Goal: Transaction & Acquisition: Purchase product/service

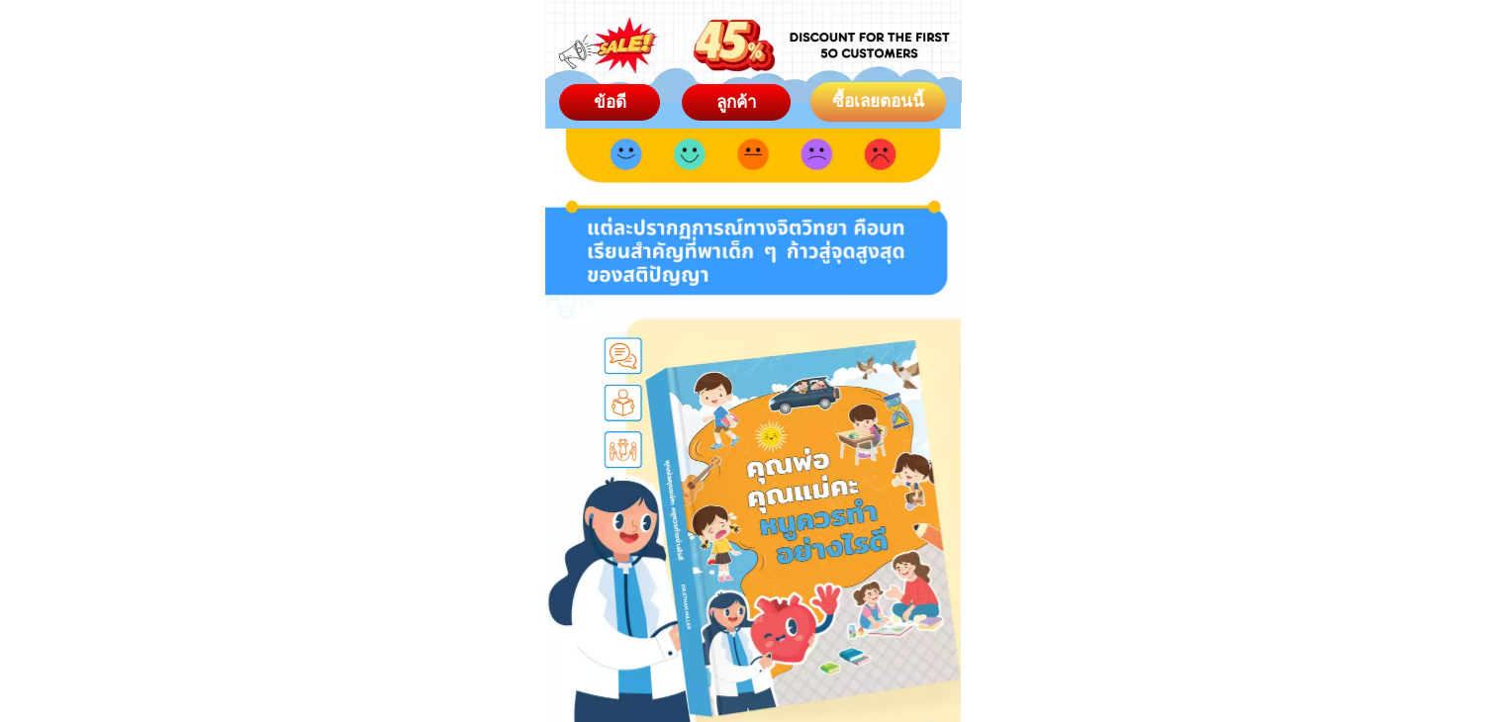
click at [889, 98] on div "ซื้อเลยตอนนี้" at bounding box center [877, 102] width 139 height 26
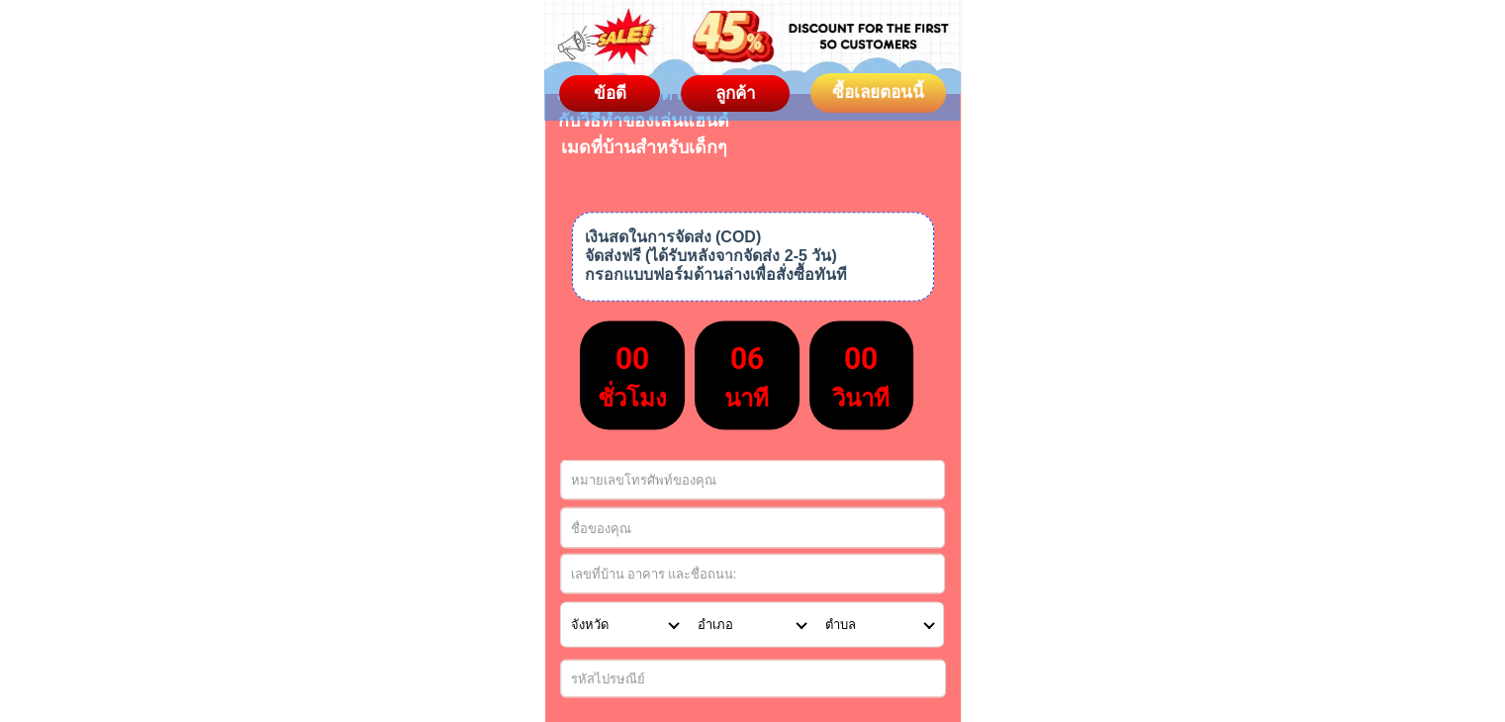
scroll to position [11087, 0]
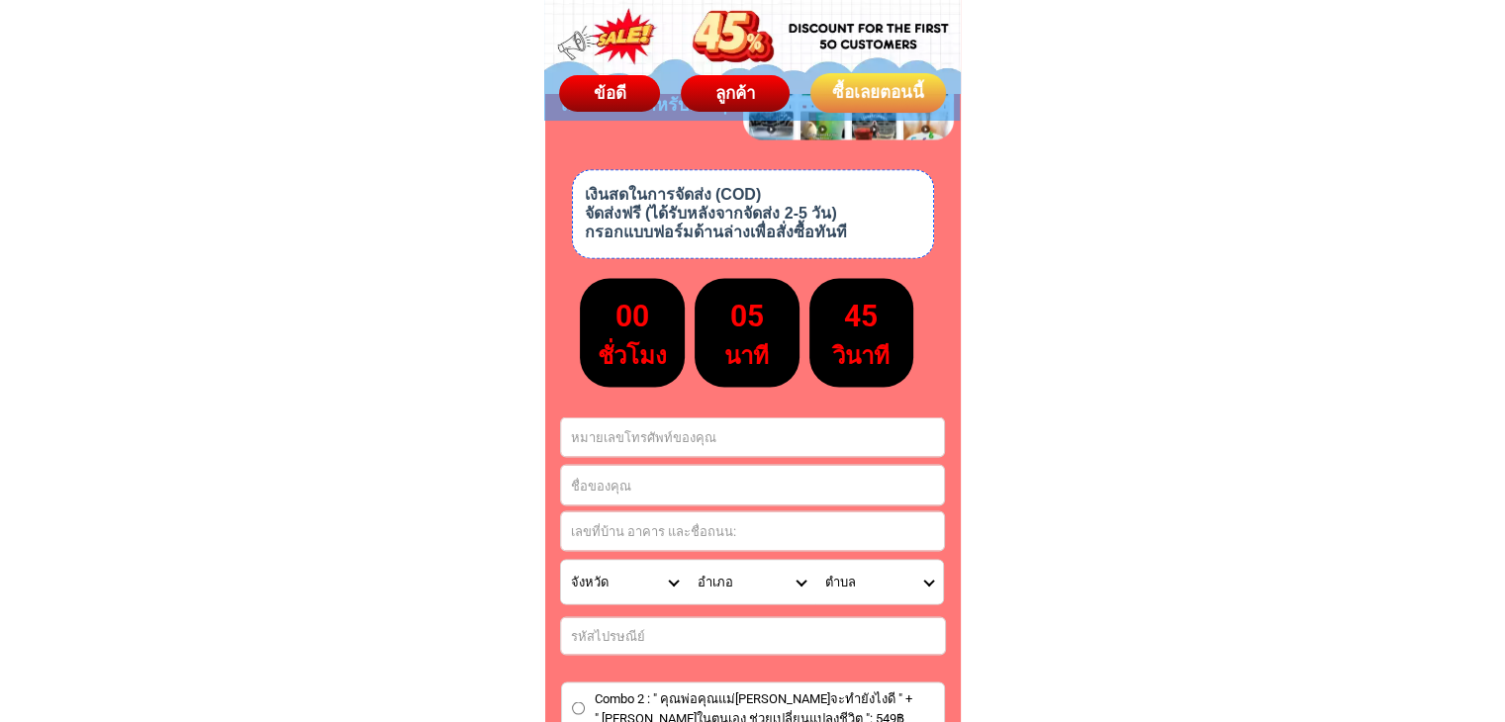
click at [625, 450] on div at bounding box center [752, 436] width 385 height 41
click at [625, 448] on input "Input phone_number" at bounding box center [752, 436] width 383 height 39
paste input "[PERSON_NAME][PERSON_NAME]"
type input "[PERSON_NAME][PERSON_NAME]"
click at [617, 485] on input "Input full_name" at bounding box center [752, 485] width 383 height 40
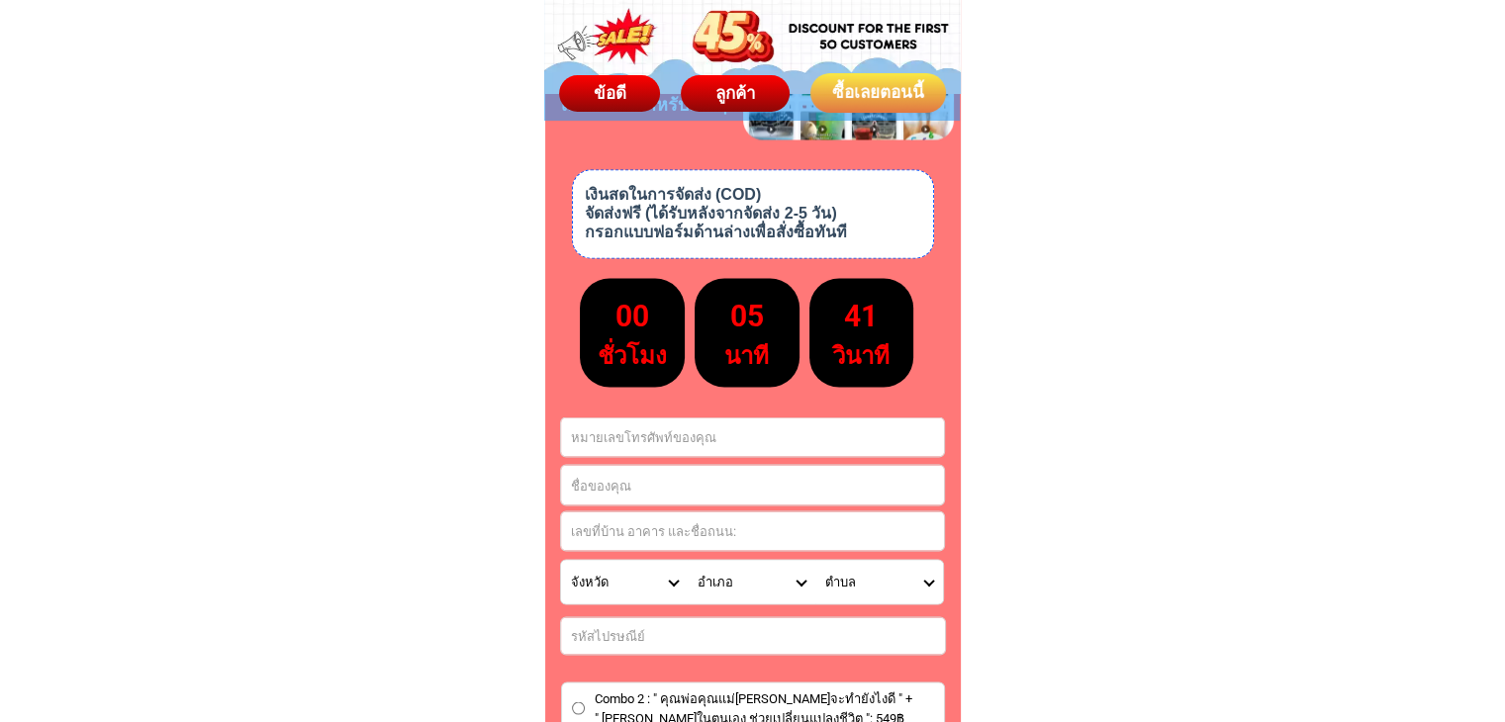
paste input "[PERSON_NAME][PERSON_NAME]"
type input "[PERSON_NAME][PERSON_NAME]"
click at [679, 444] on input "Input phone_number" at bounding box center [752, 436] width 383 height 39
paste input "0967987195"
type input "0967987195"
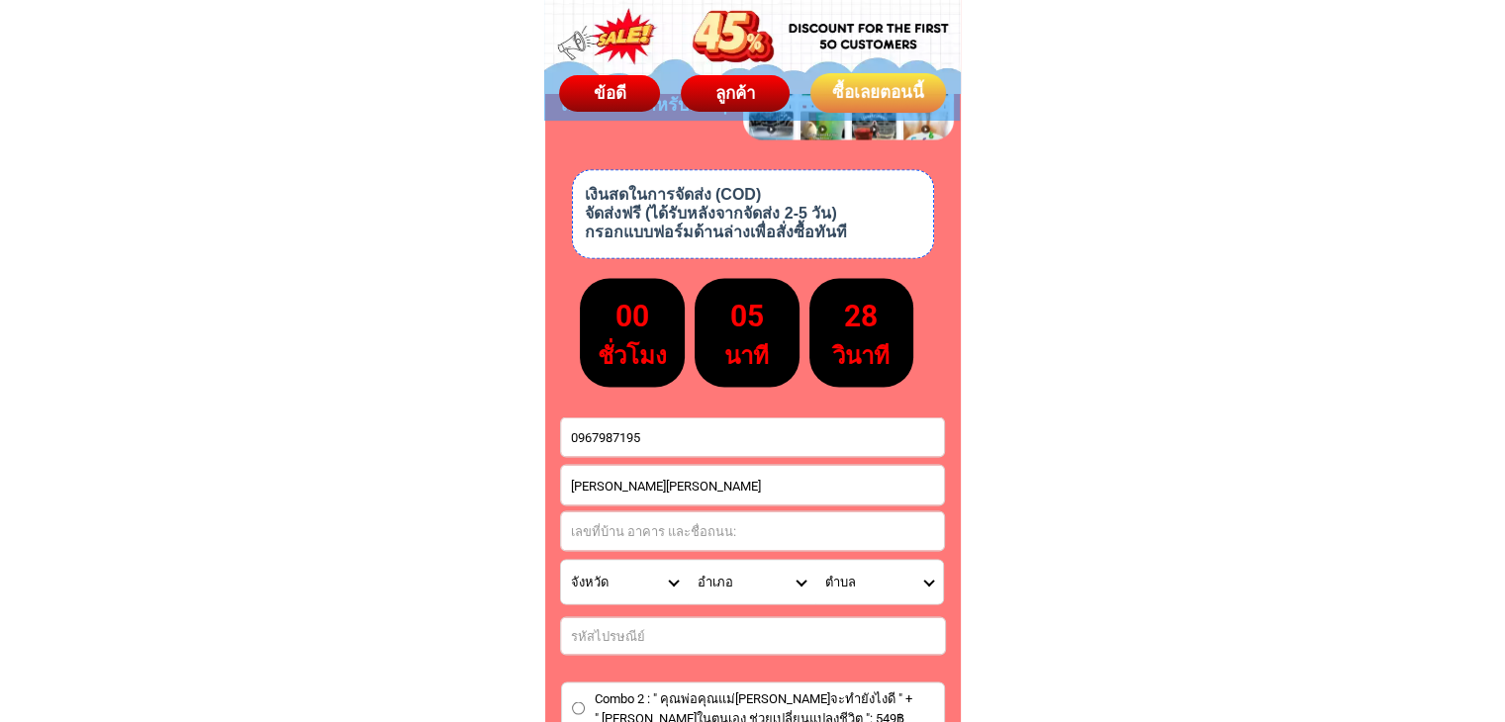
click at [657, 526] on input "Input address" at bounding box center [752, 530] width 383 height 39
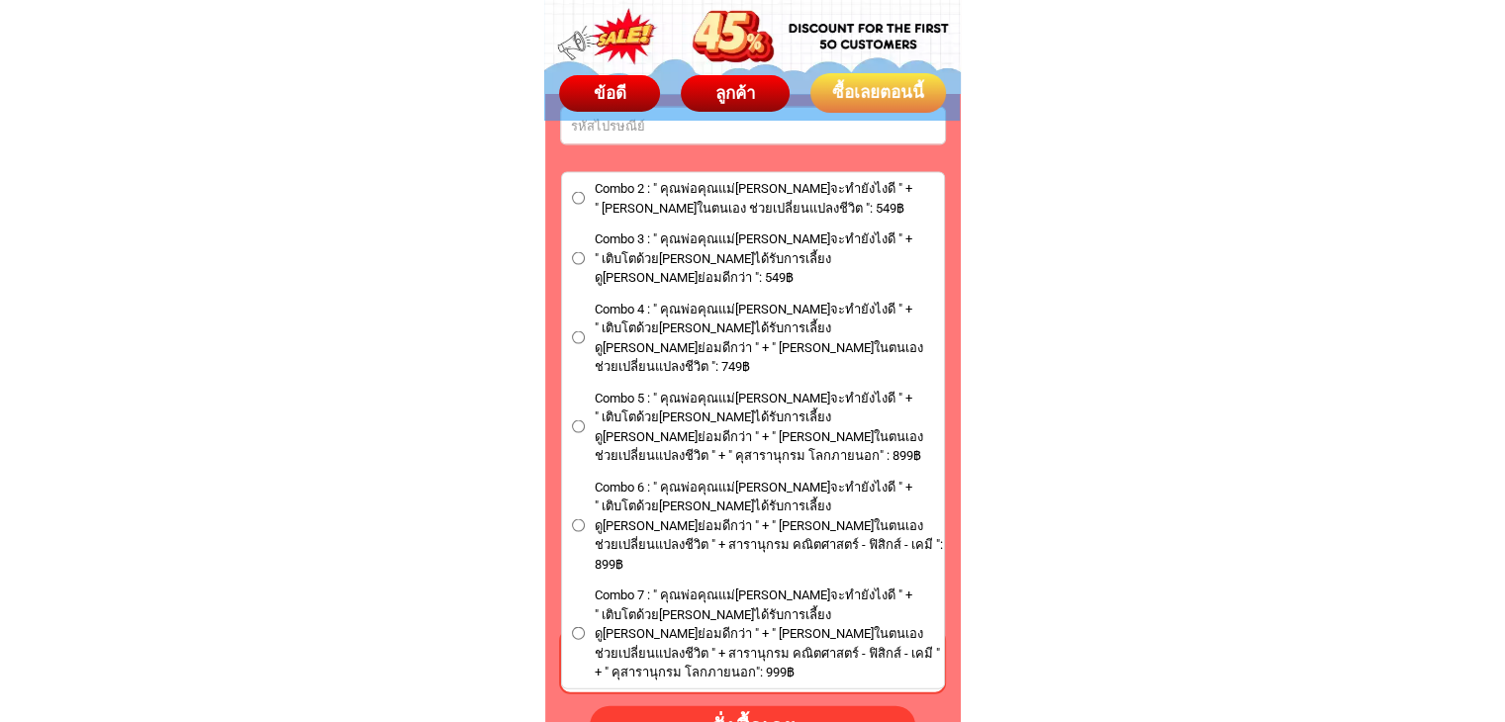
scroll to position [11582, 0]
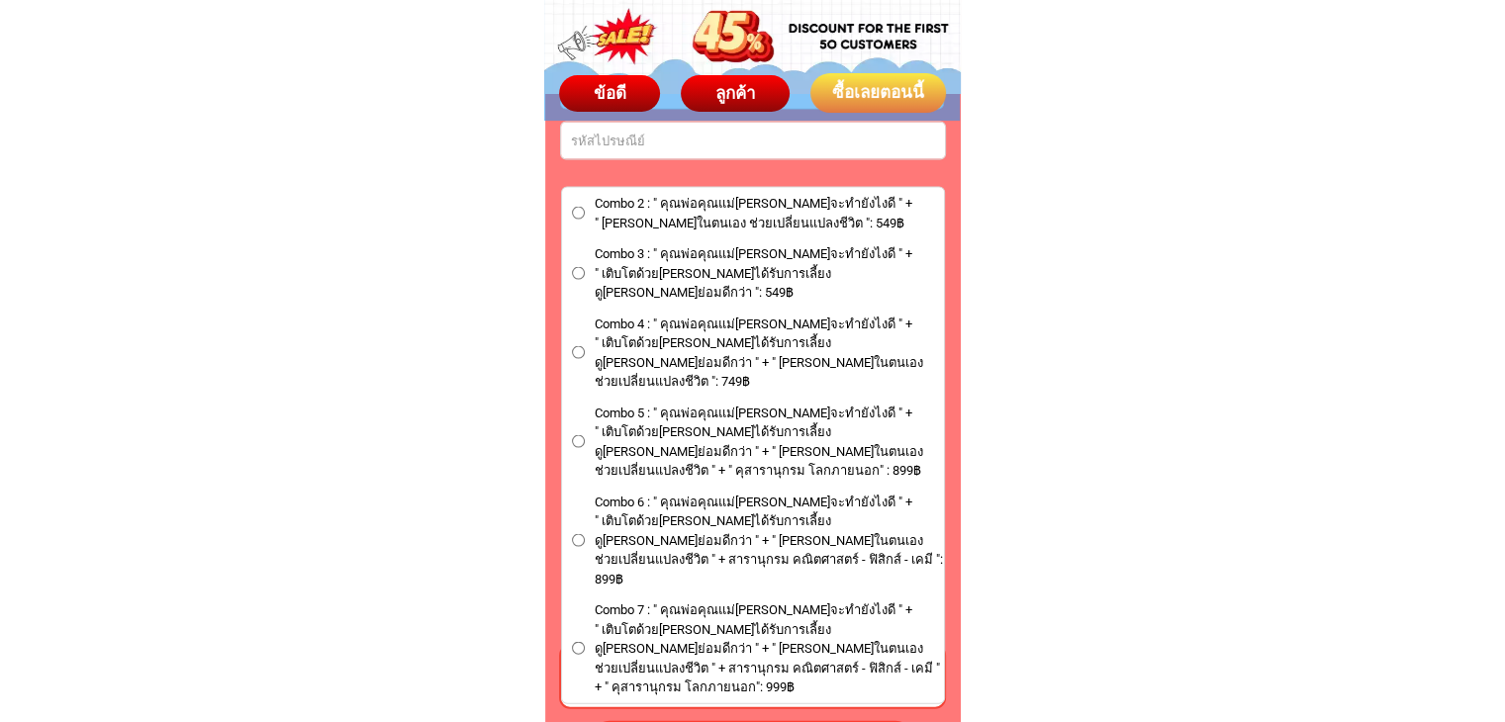
type input "141"
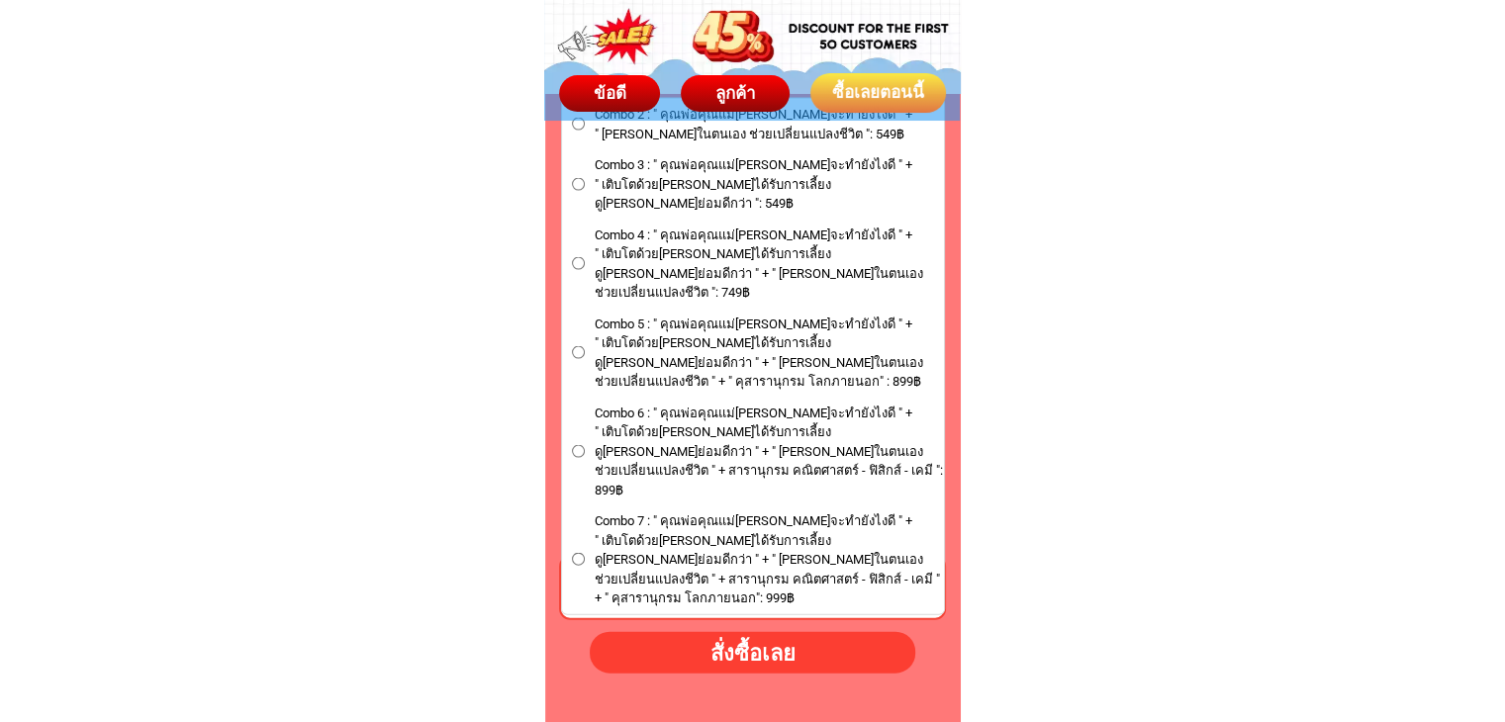
scroll to position [11681, 0]
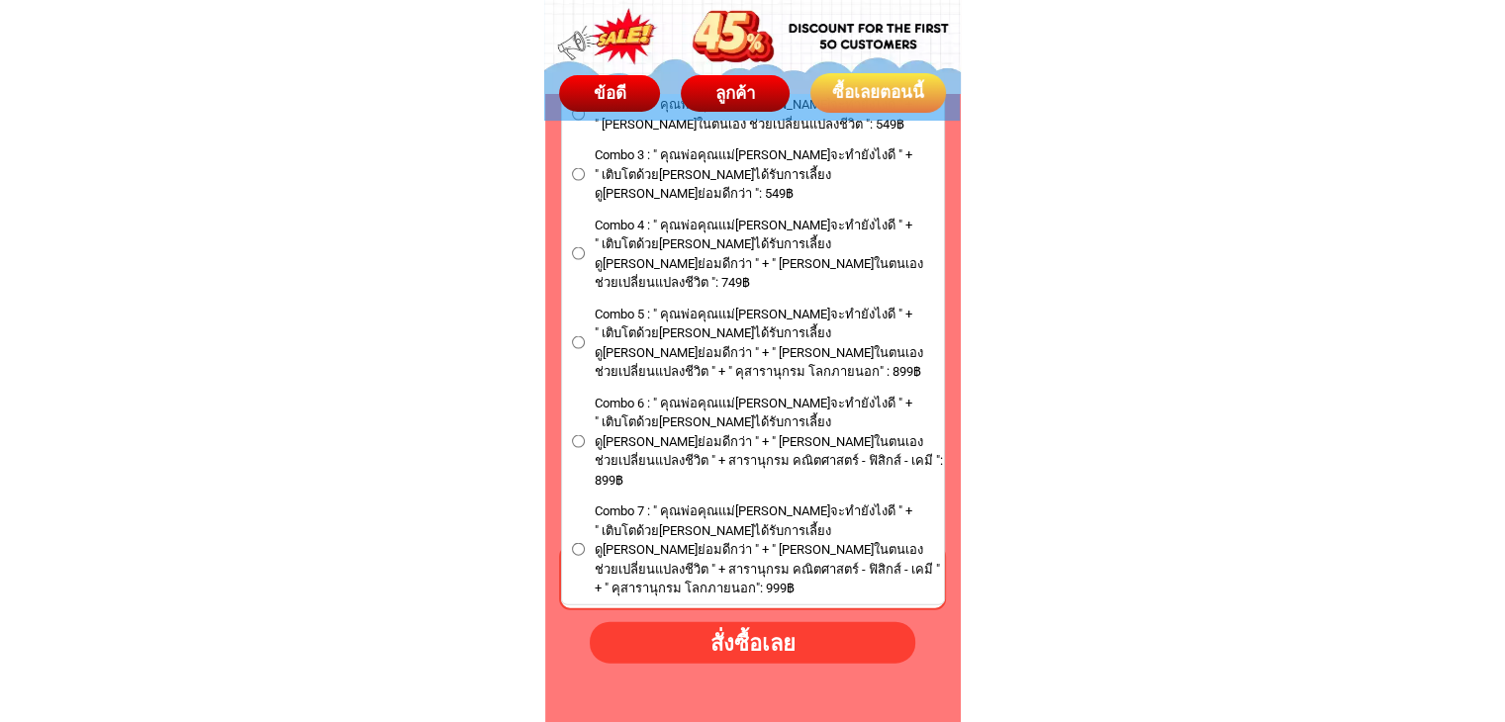
click at [581, 168] on input "Combo 3 : " คุณพ่อคุณแม่[PERSON_NAME]จะทำยังไงดี " + " เติบโตด้วย[PERSON_NAME]ไ…" at bounding box center [578, 174] width 13 height 13
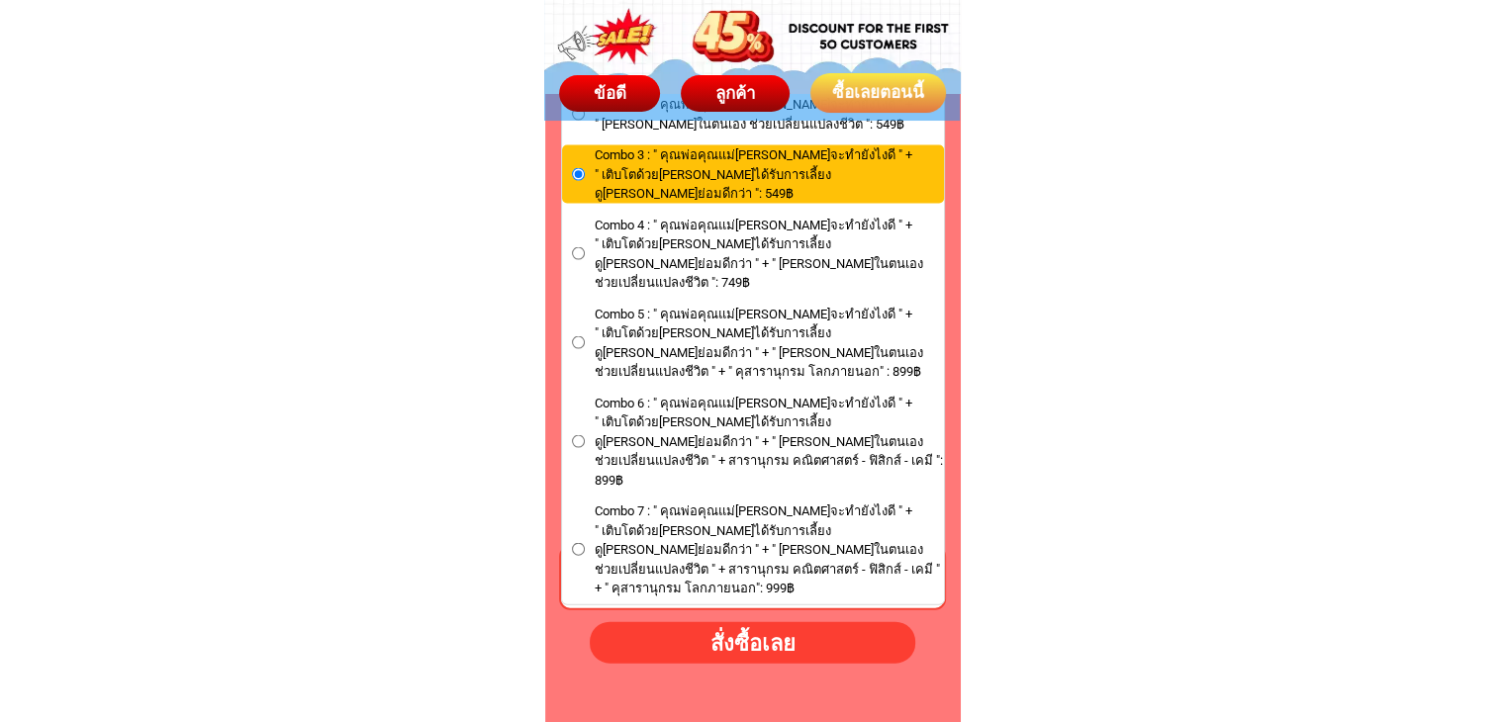
drag, startPoint x: 754, startPoint y: 642, endPoint x: 772, endPoint y: 654, distance: 21.4
click at [754, 646] on div "สั่งซื้อเลย" at bounding box center [752, 642] width 348 height 35
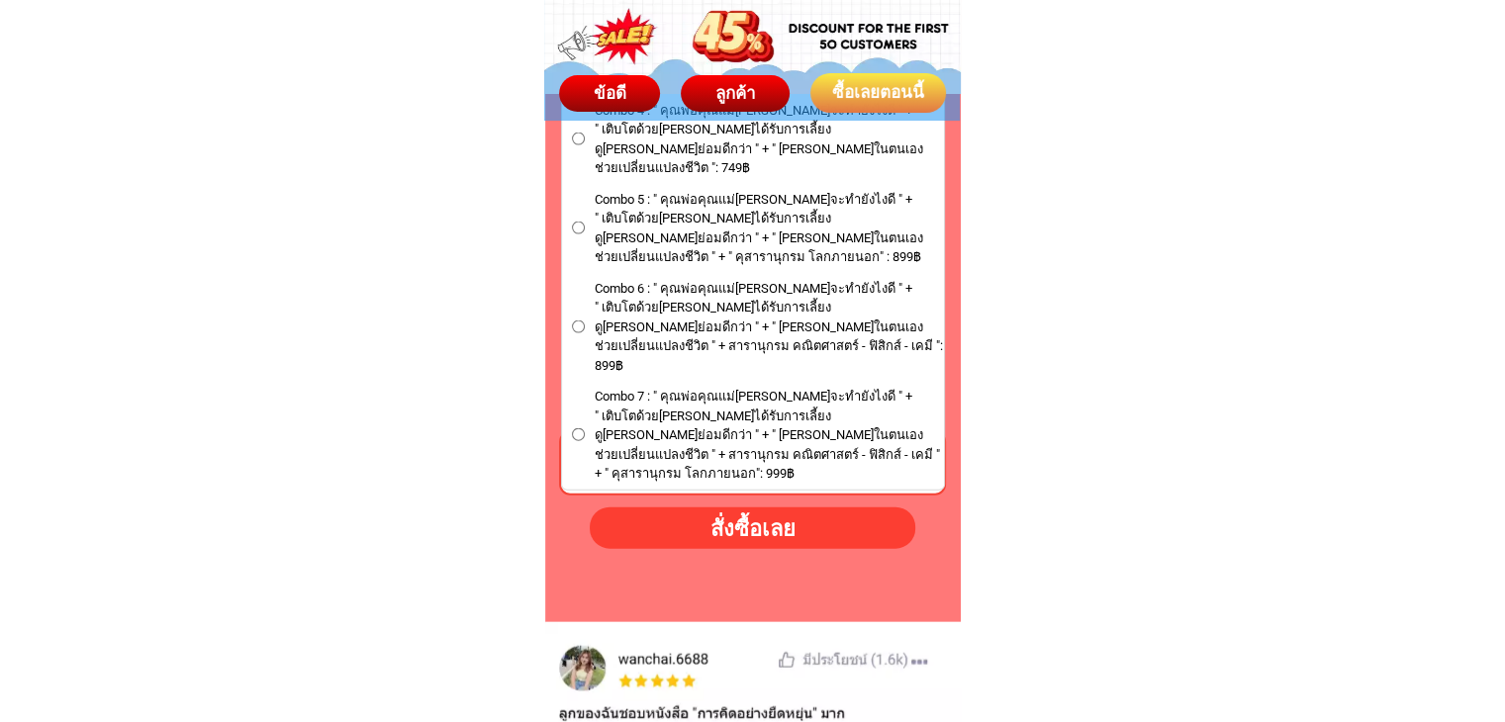
click at [754, 541] on div "สั่งซื้อเลย" at bounding box center [752, 528] width 337 height 34
radio input "true"
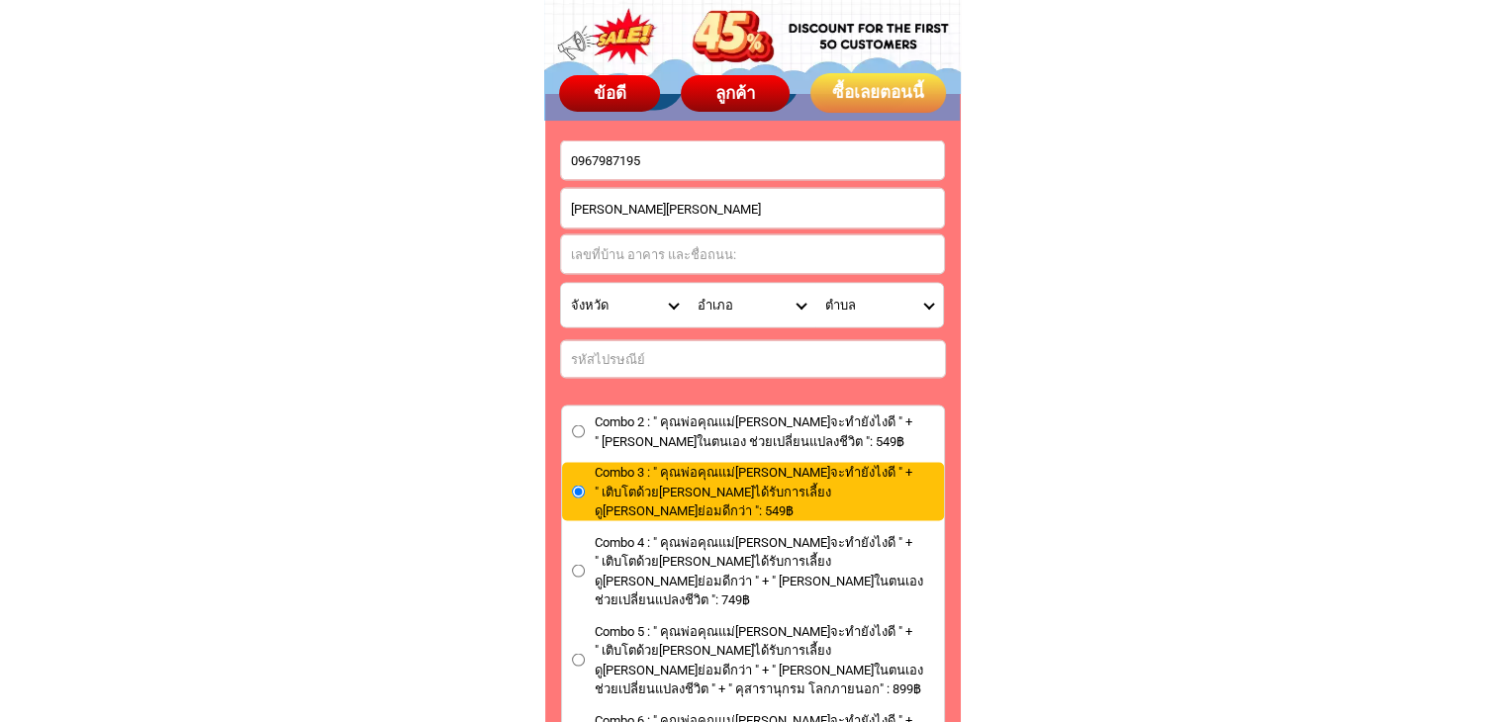
scroll to position [11301, 0]
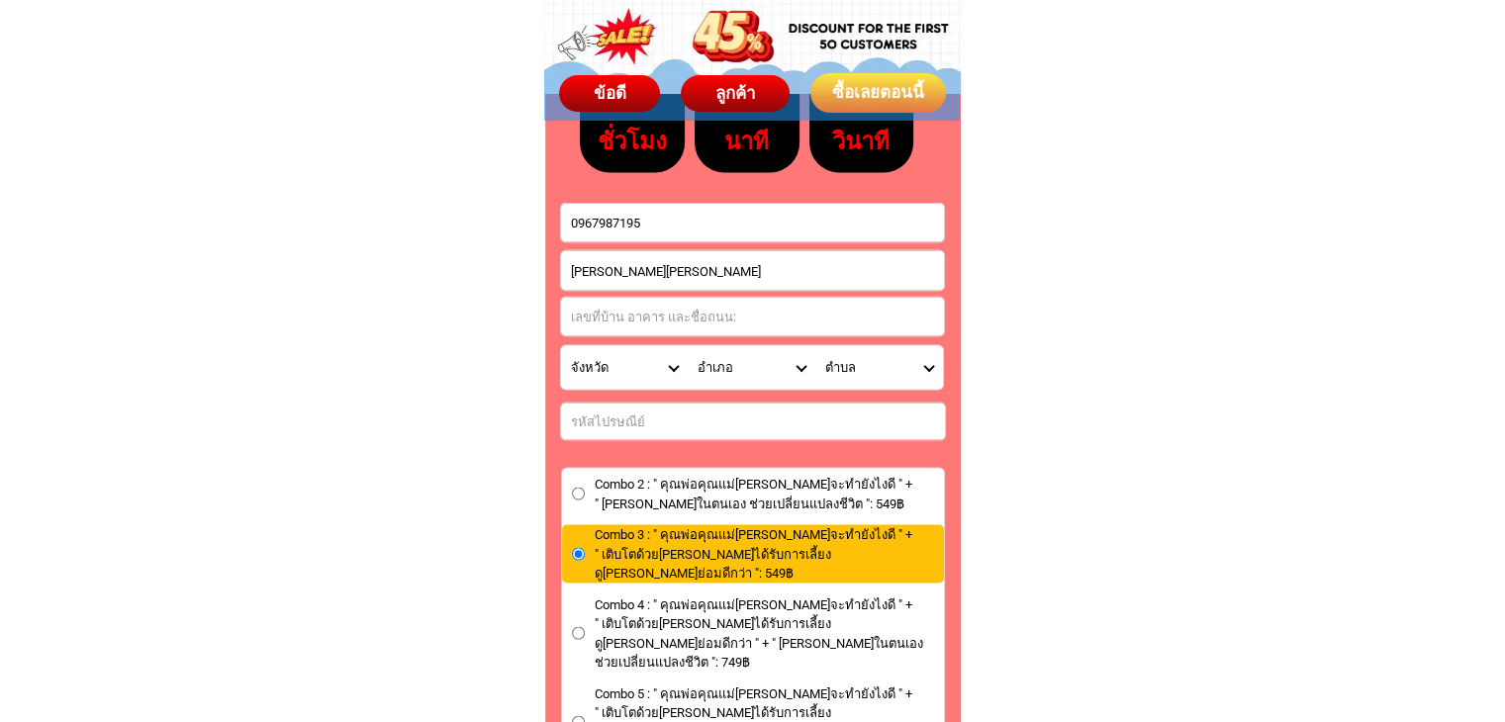
click at [688, 313] on input "Input address" at bounding box center [752, 317] width 383 height 39
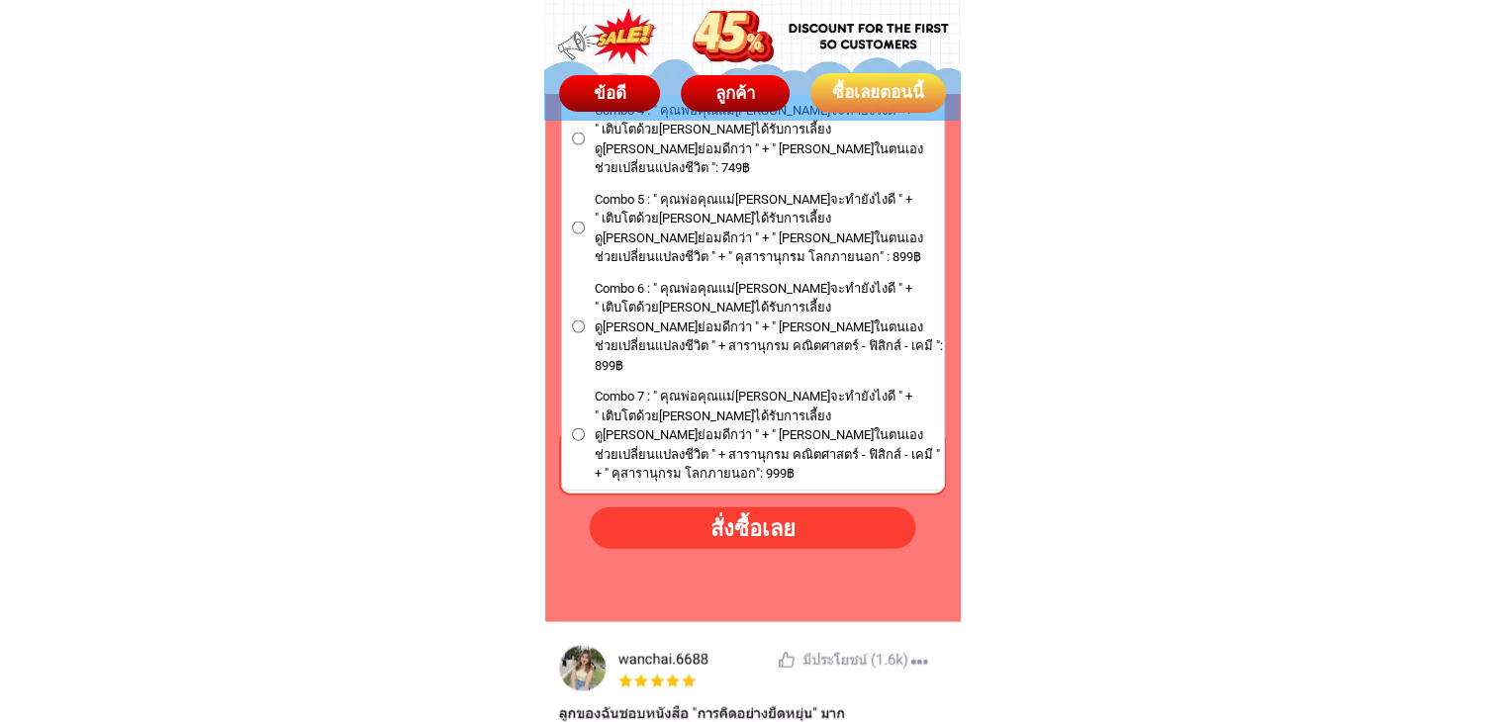
type input "141 j"
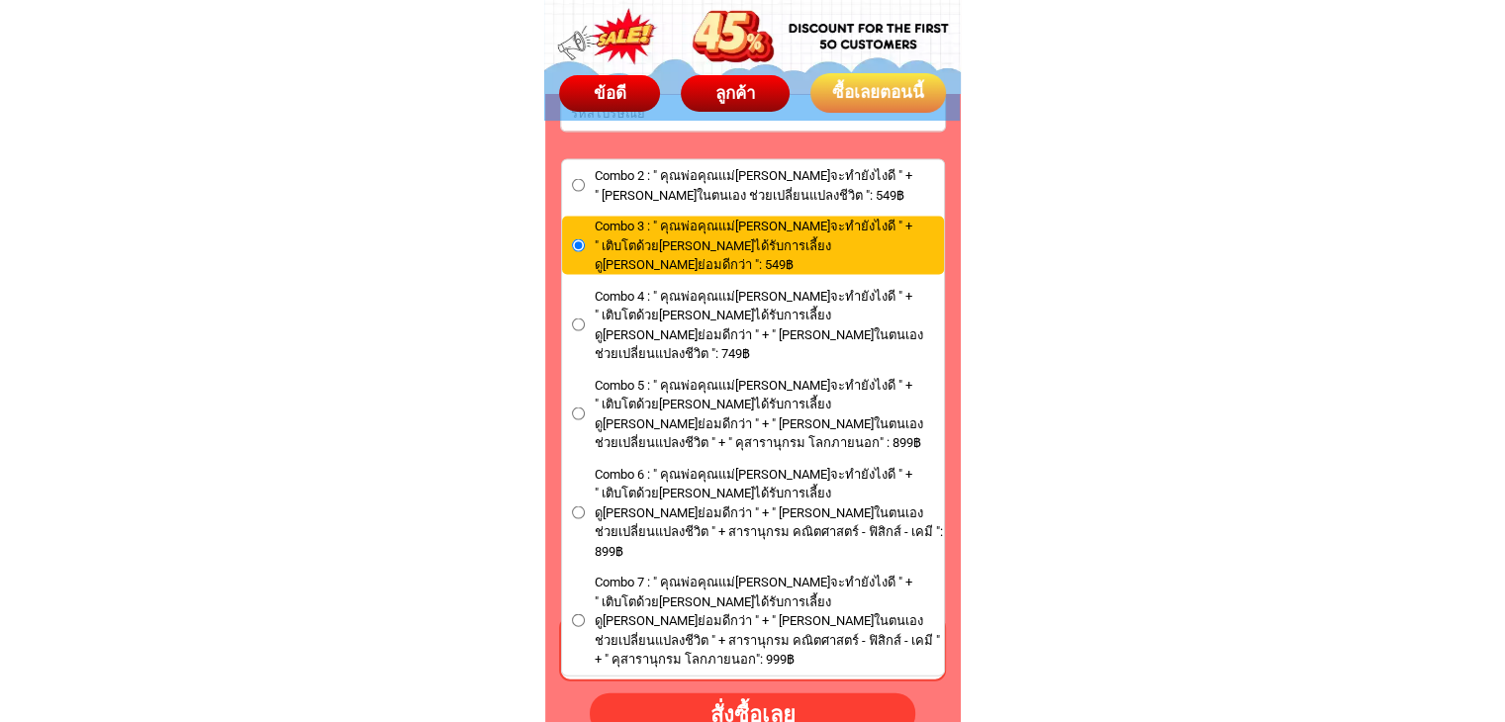
click at [800, 573] on span "Combo 7 : " คุณพ่อคุณแม่[PERSON_NAME]จะทำยังไงดี " + " เติบโตด้วย[PERSON_NAME]ไ…" at bounding box center [768, 621] width 349 height 97
click at [585, 614] on input "Combo 7 : " คุณพ่อคุณแม่[PERSON_NAME]จะทำยังไงดี " + " เติบโตด้วย[PERSON_NAME]ไ…" at bounding box center [578, 620] width 13 height 13
radio input "true"
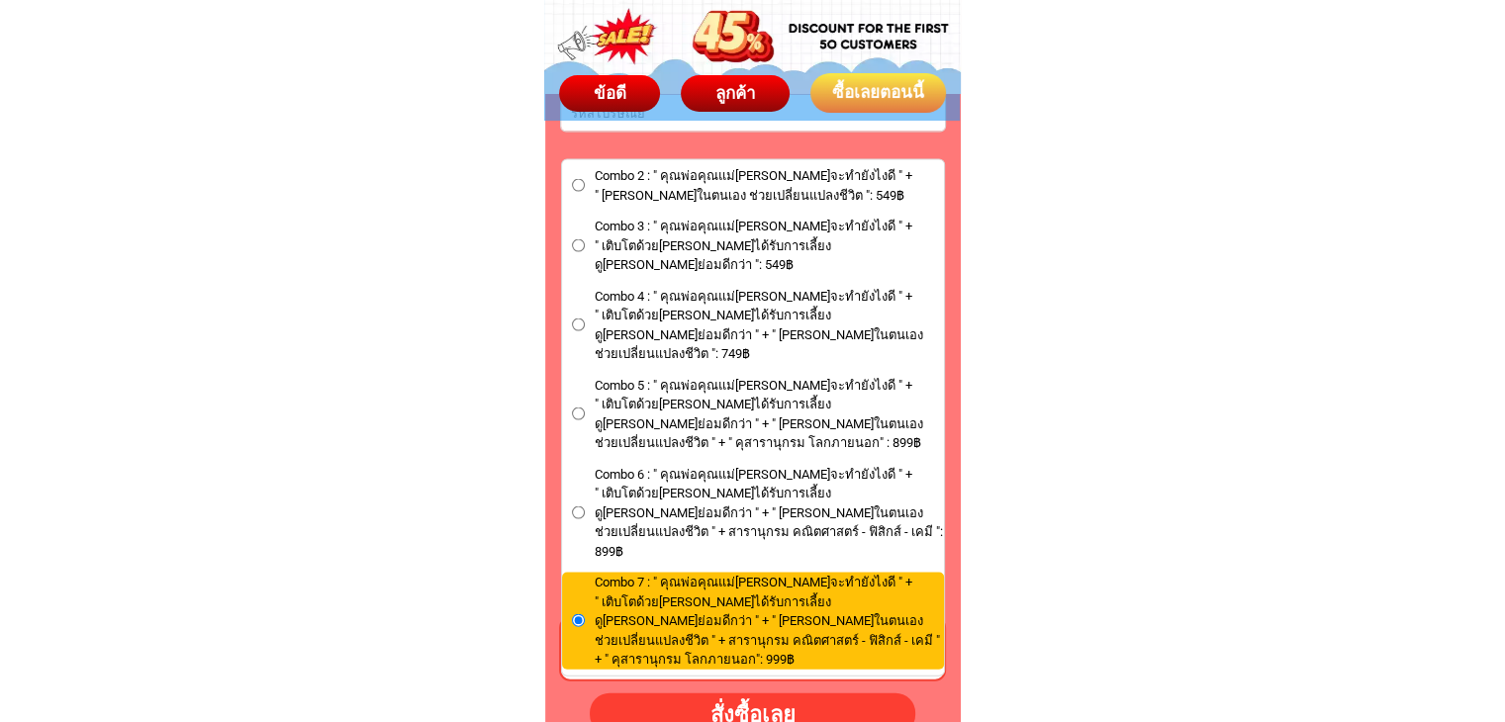
click at [569, 228] on label "Combo 3 : " คุณพ่อคุณแม่[PERSON_NAME]จะทำยังไงดี " + " เติบโตด้วย[PERSON_NAME]ไ…" at bounding box center [753, 246] width 382 height 58
click at [572, 239] on input "Combo 3 : " คุณพ่อคุณแม่[PERSON_NAME]จะทำยังไงดี " + " เติบโตด้วย[PERSON_NAME]ไ…" at bounding box center [578, 245] width 13 height 13
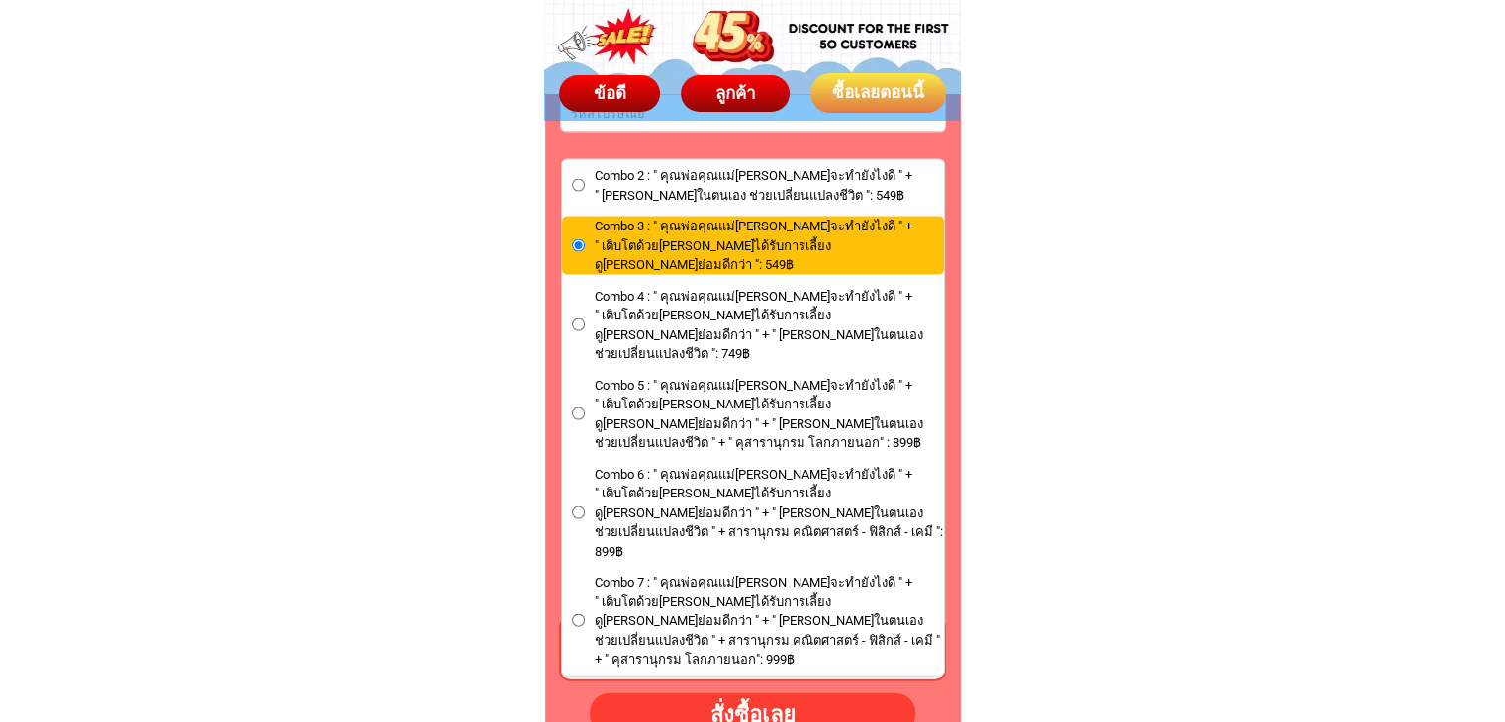
click at [716, 707] on div "สั่งซื้อเลย" at bounding box center [753, 714] width 358 height 36
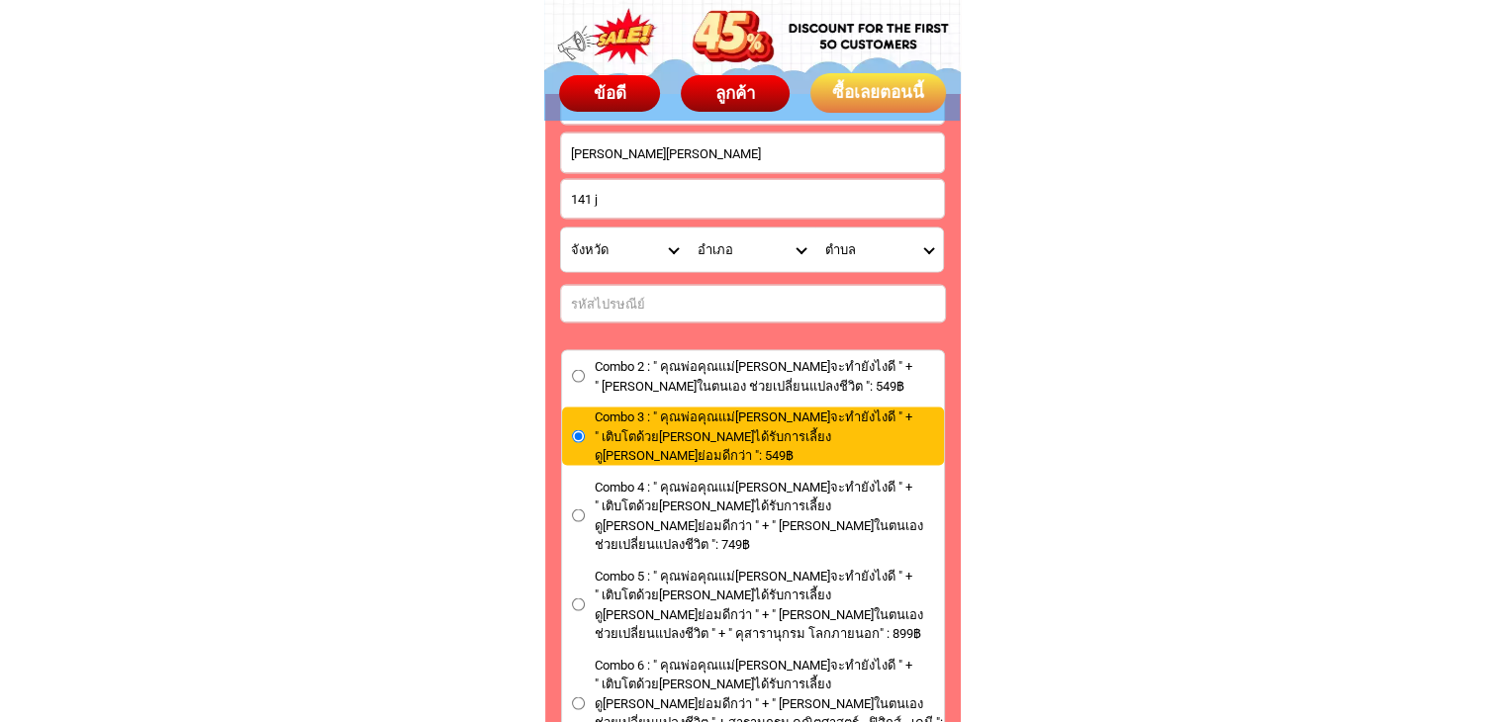
scroll to position [11412, 0]
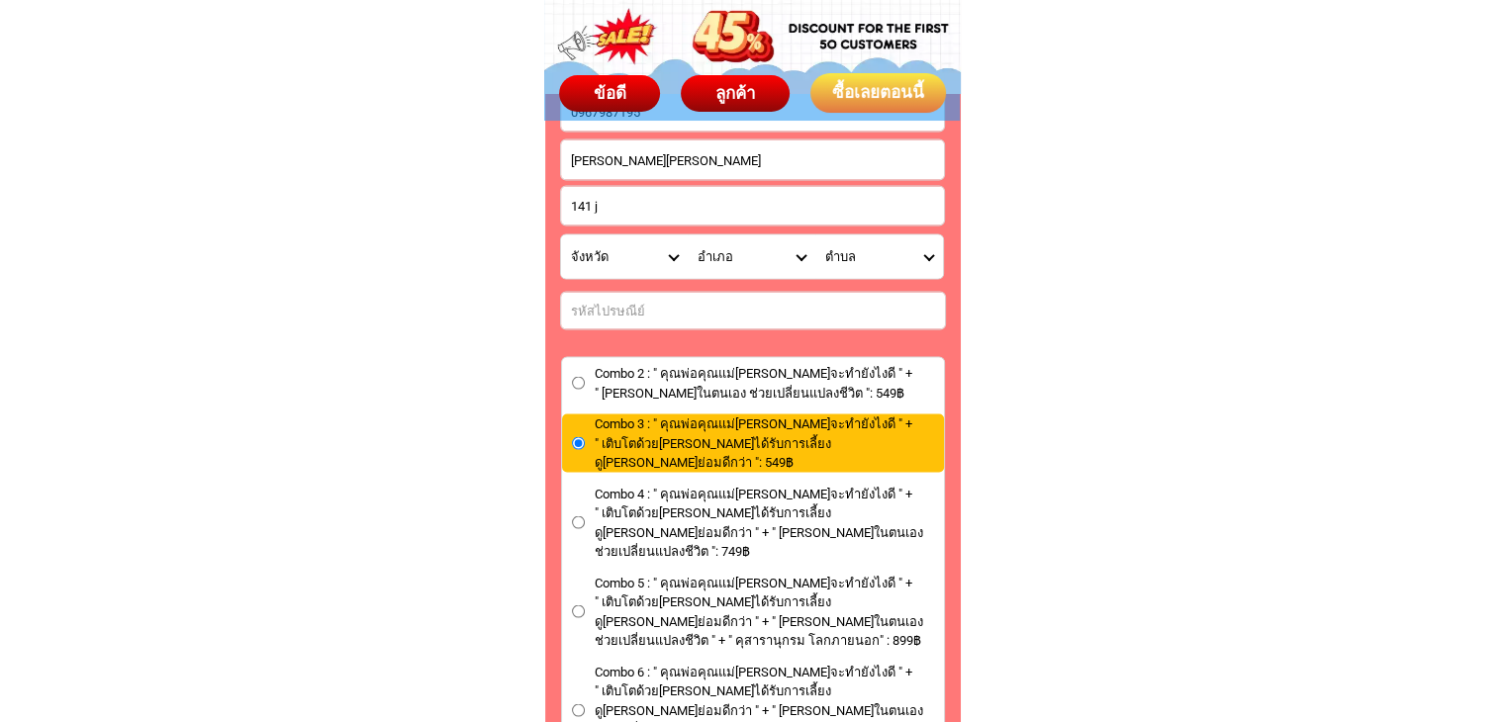
click at [664, 252] on select "จังหวัด กระบี่/ Krabi กรุงเทพมหานคร/ [GEOGRAPHIC_DATA] กาญจนบุรี/ [GEOGRAPHIC_D…" at bounding box center [625, 257] width 128 height 44
click at [663, 252] on select "จังหวัด กระบี่/ Krabi กรุงเทพมหานคร/ [GEOGRAPHIC_DATA] กาญจนบุรี/ [GEOGRAPHIC_D…" at bounding box center [625, 257] width 128 height 44
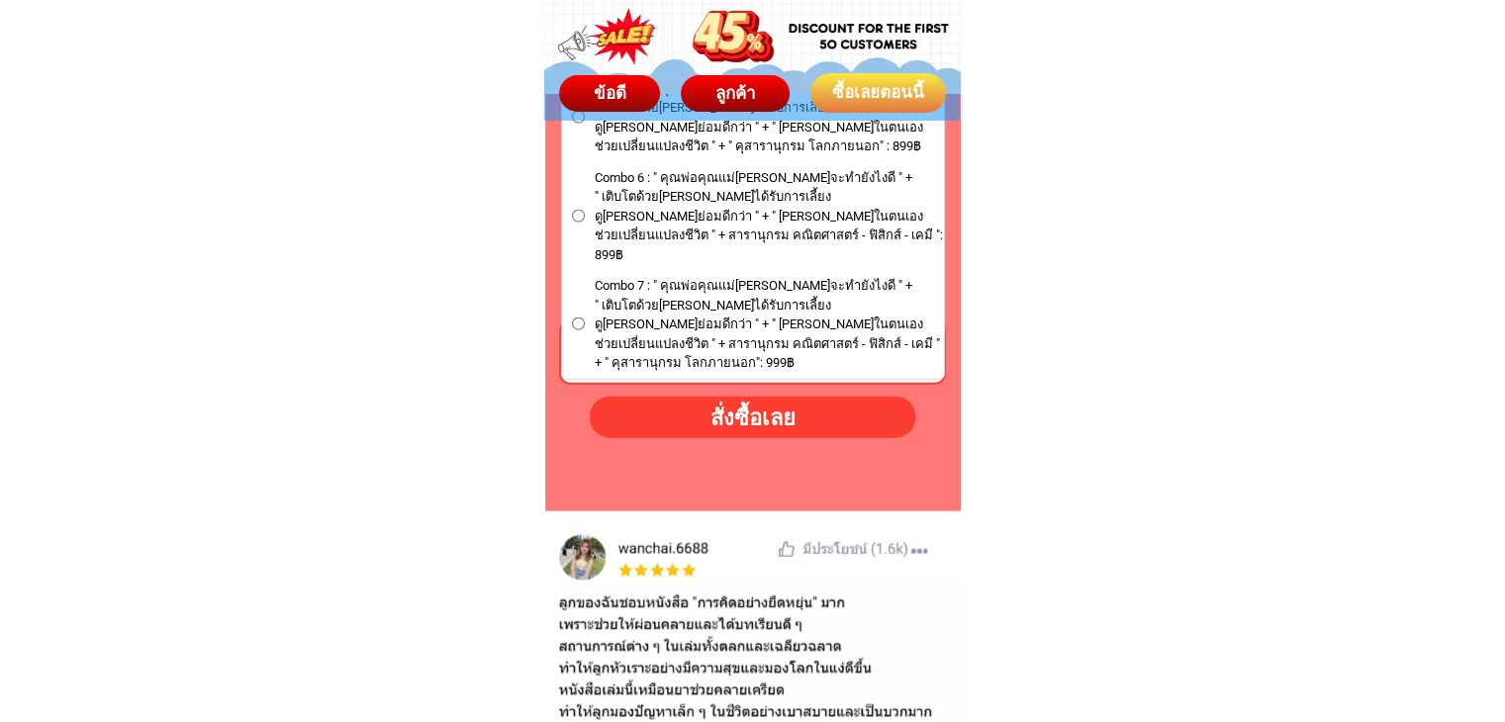
click at [714, 410] on div "สั่งซื้อเลย" at bounding box center [752, 417] width 327 height 33
radio input "true"
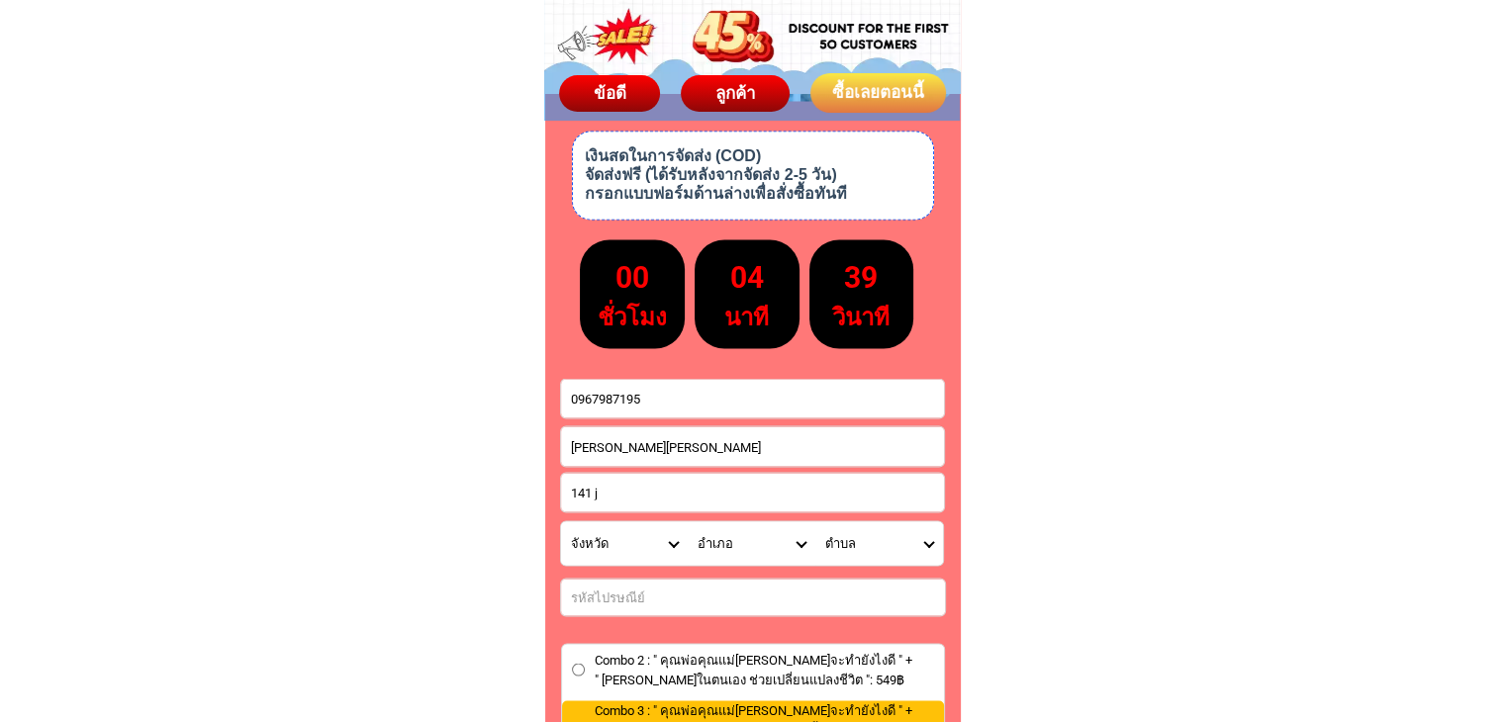
scroll to position [11053, 0]
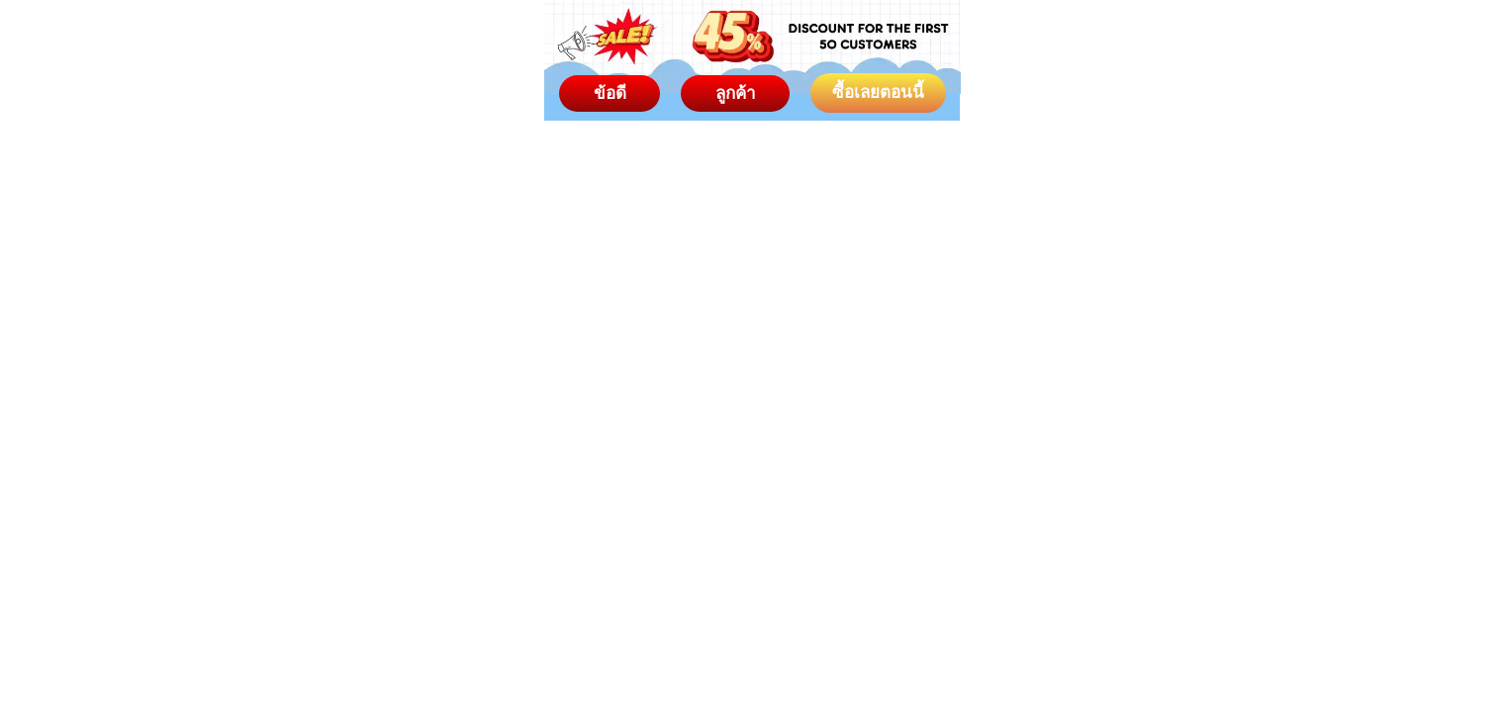
scroll to position [11053, 0]
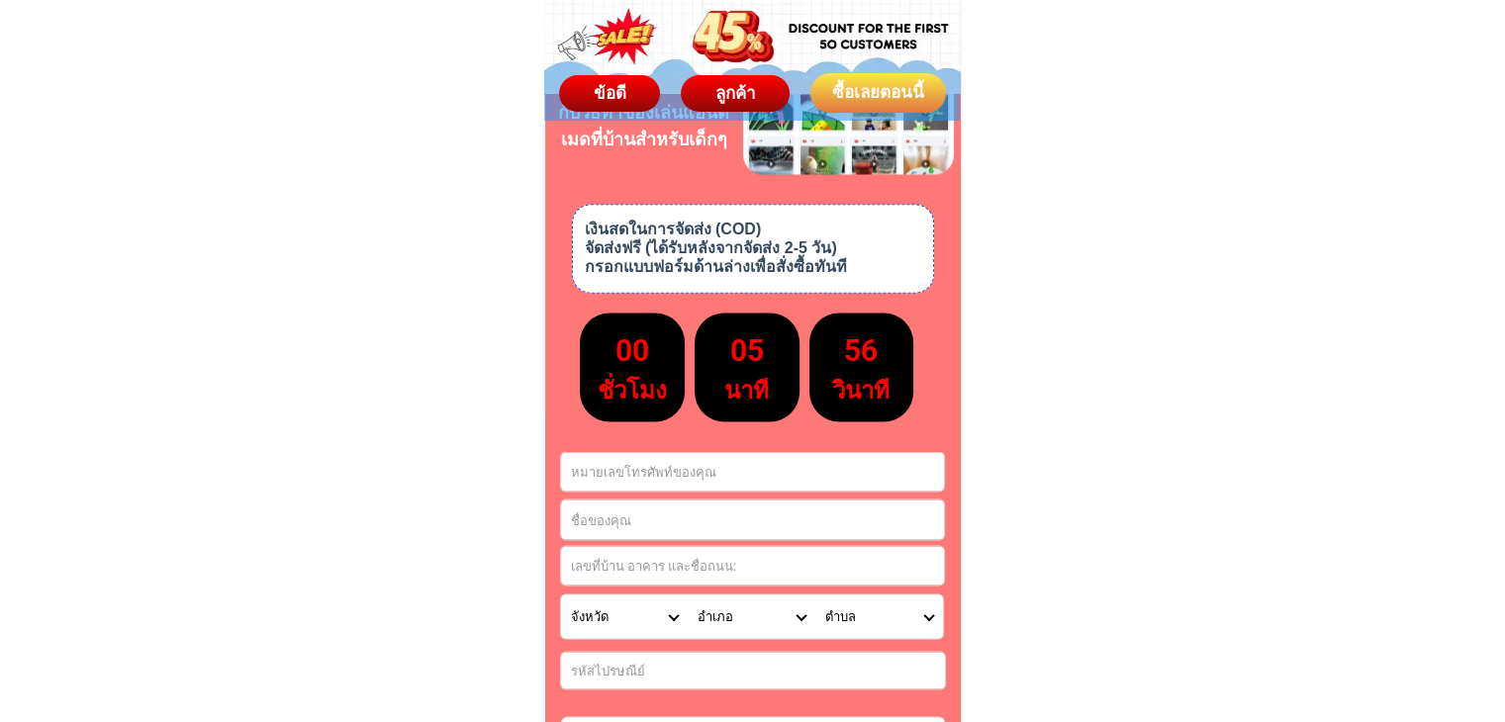
click at [687, 481] on input "Input phone_number" at bounding box center [752, 471] width 383 height 39
click at [633, 529] on input "Input full_name" at bounding box center [752, 520] width 383 height 40
click at [624, 476] on input "Input phone_number" at bounding box center [752, 471] width 383 height 39
click at [607, 533] on input "Input full_name" at bounding box center [752, 520] width 383 height 40
paste input "0967987195"
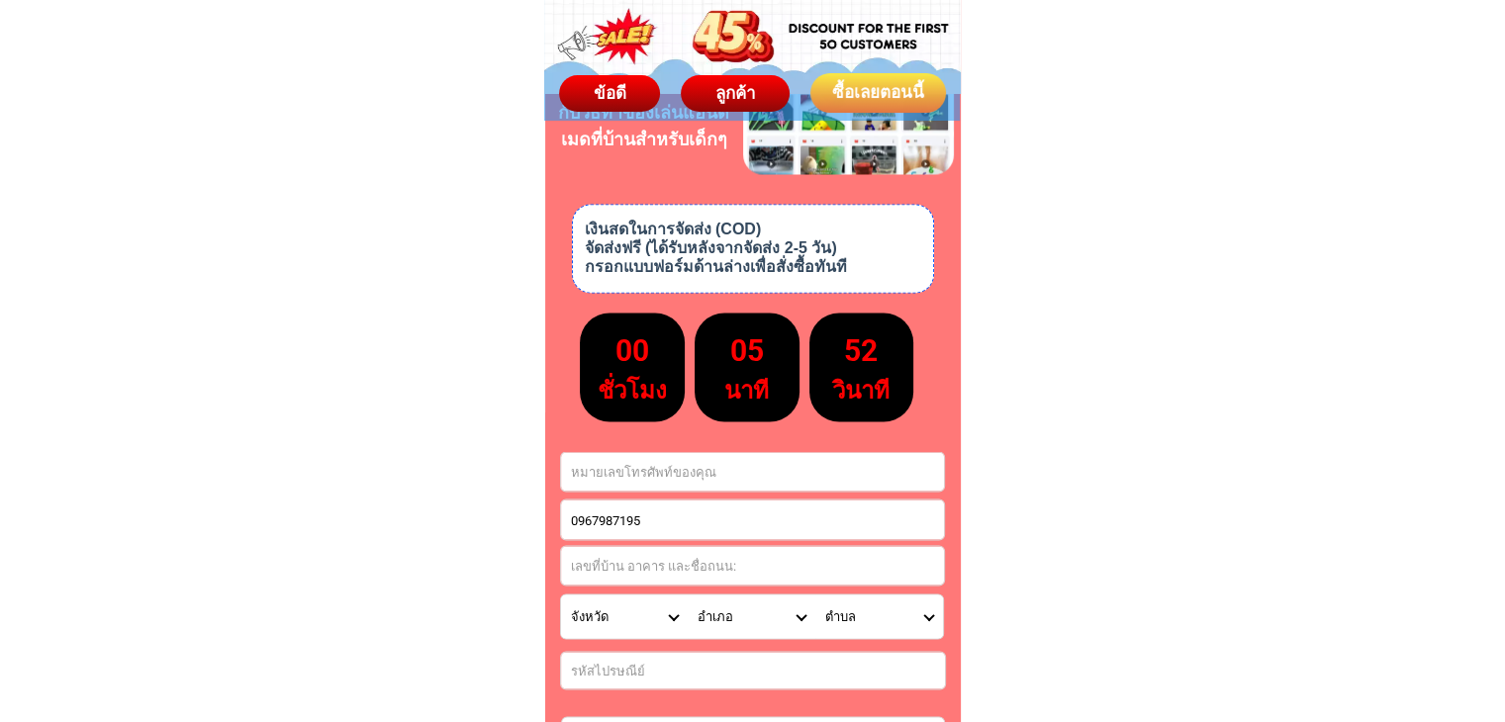
type input "0967987195"
click at [602, 472] on input "Input phone_number" at bounding box center [752, 471] width 383 height 39
paste input "0967987195"
type input "0967987195"
drag, startPoint x: 674, startPoint y: 524, endPoint x: 497, endPoint y: 521, distance: 177.1
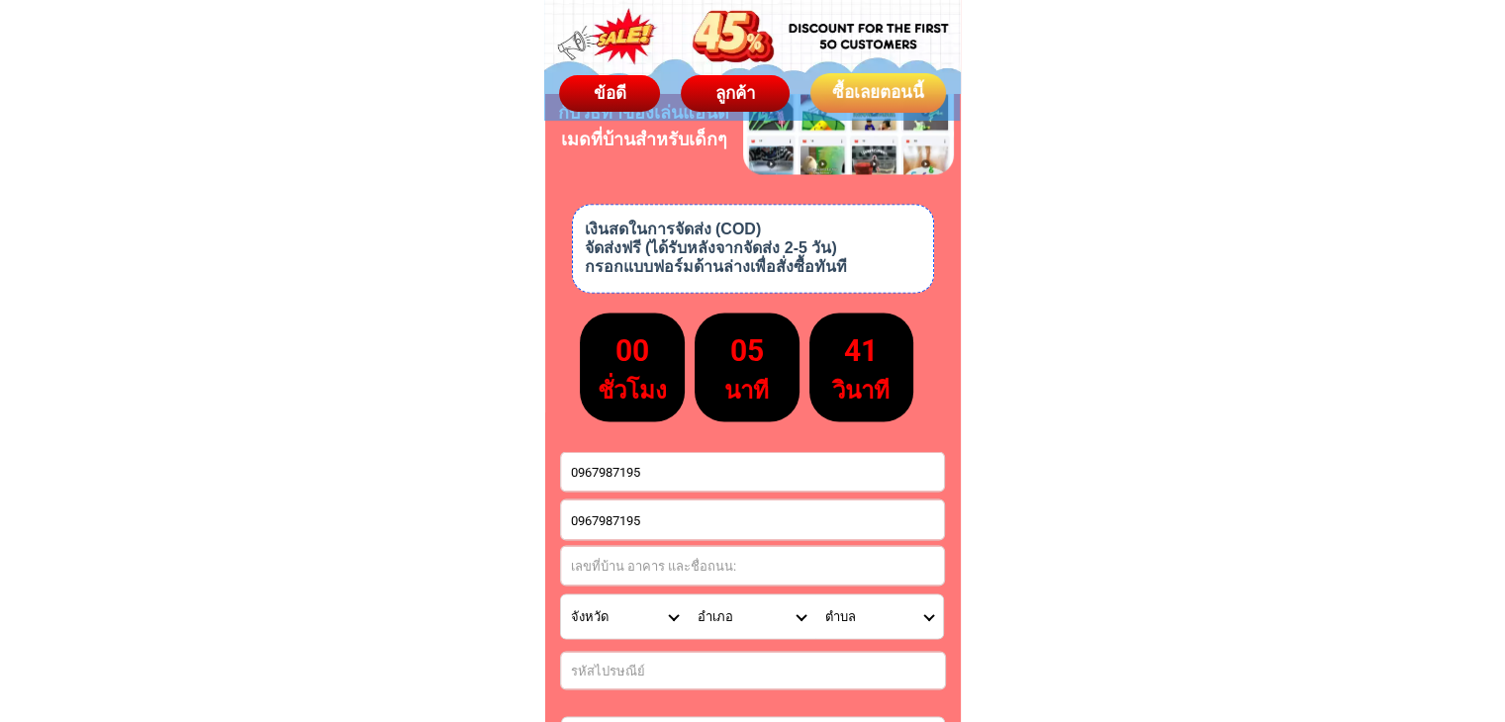
paste input "[PERSON_NAME][PERSON_NAME]"
type input "[PERSON_NAME][PERSON_NAME]"
click at [615, 566] on input "Input address" at bounding box center [752, 565] width 383 height 39
click at [571, 563] on input "141 j" at bounding box center [752, 565] width 383 height 39
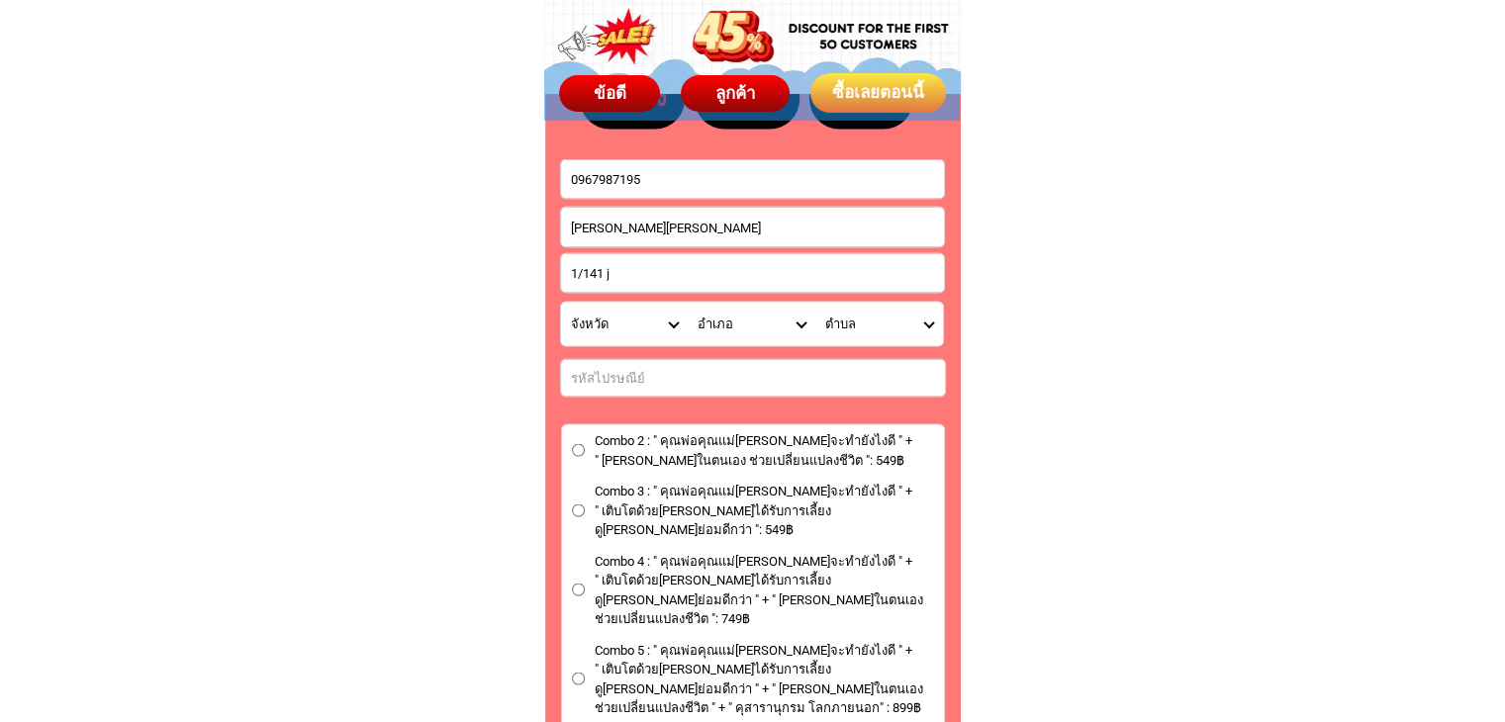
scroll to position [11350, 0]
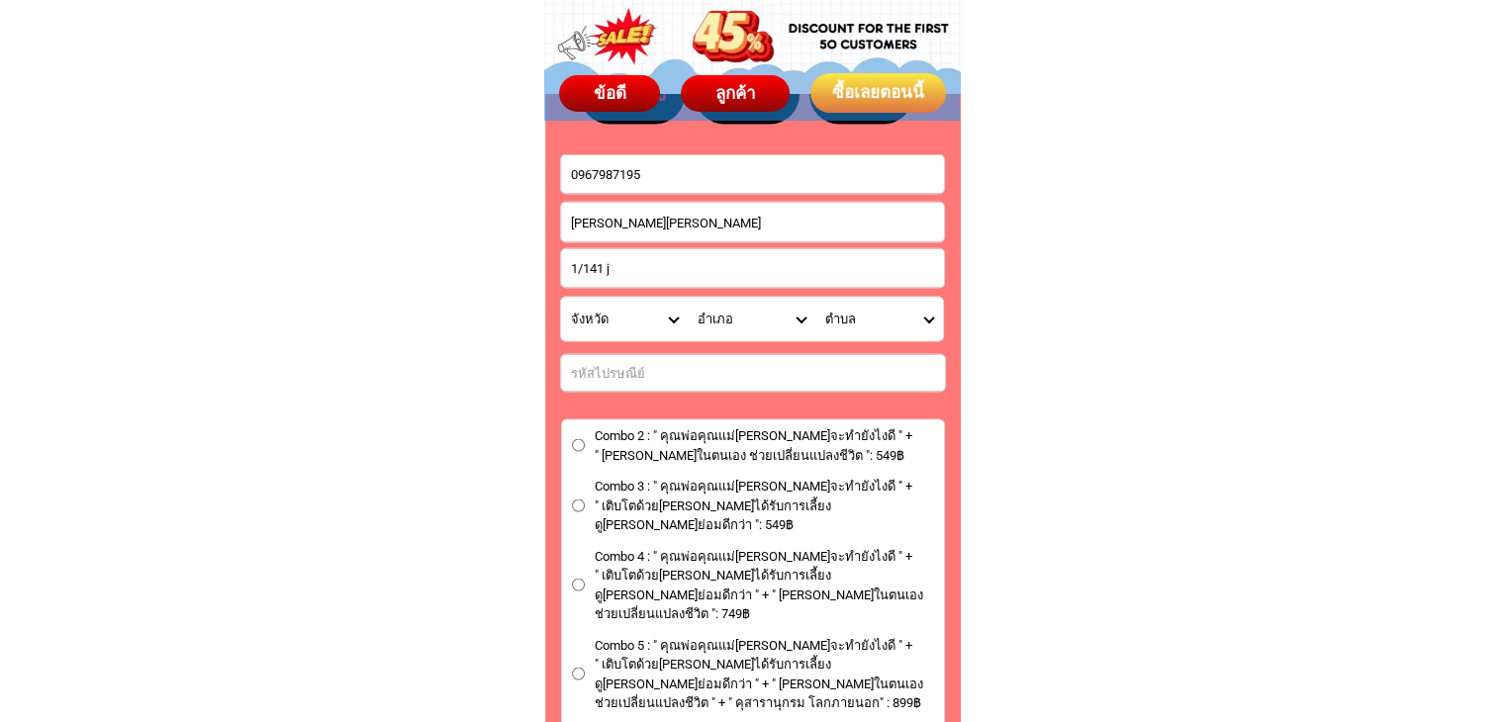
type input "1/141 j"
click at [572, 500] on input "Combo 3 : " คุณพ่อคุณแม่[PERSON_NAME]จะทำยังไงดี " + " เติบโตด้วย[PERSON_NAME]ไ…" at bounding box center [578, 506] width 13 height 13
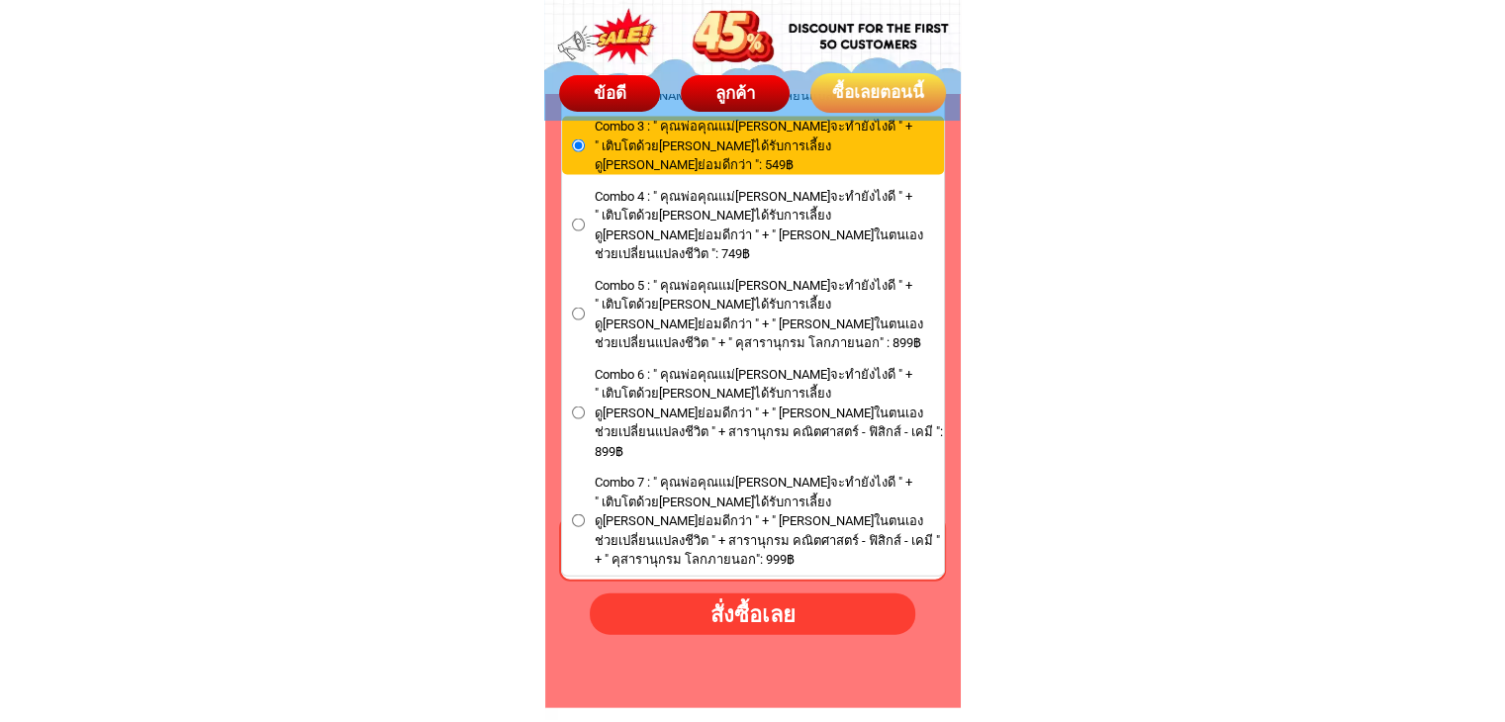
scroll to position [11745, 0]
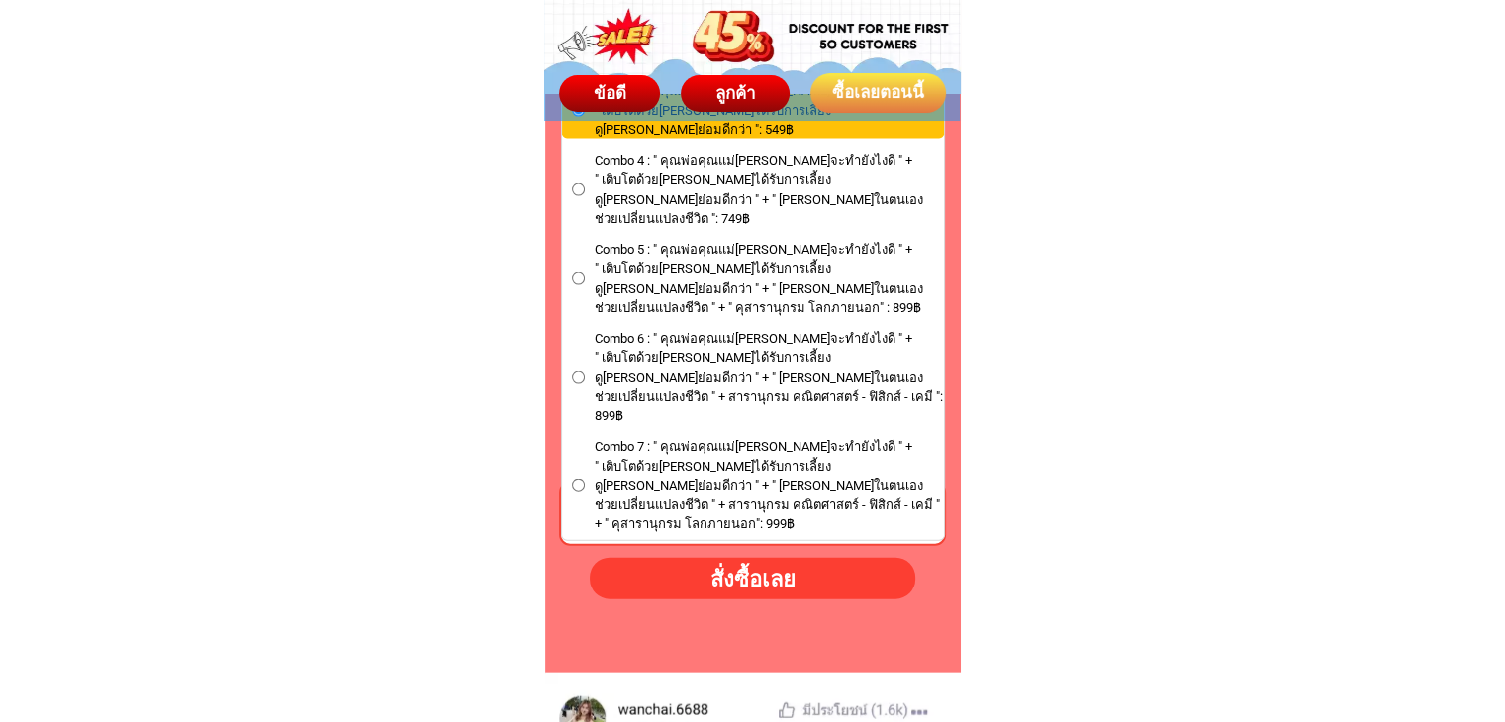
click at [768, 594] on div "สั่งซื้อเลย" at bounding box center [752, 579] width 325 height 33
radio input "true"
